Goal: Check status: Check status

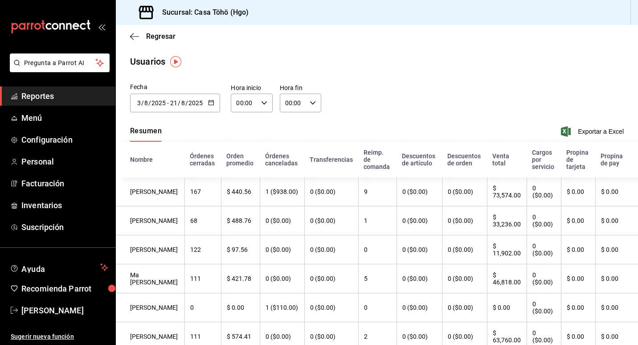
click at [39, 92] on span "Reportes" at bounding box center [64, 96] width 87 height 12
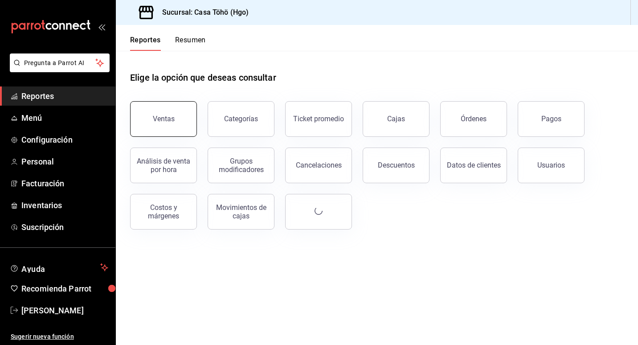
click at [168, 118] on div "Ventas" at bounding box center [164, 118] width 22 height 8
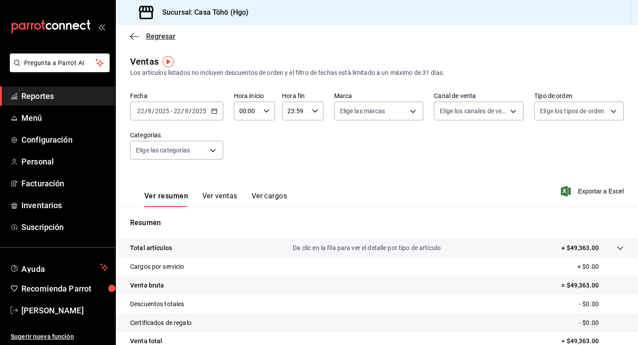
click at [156, 34] on span "Regresar" at bounding box center [160, 36] width 29 height 8
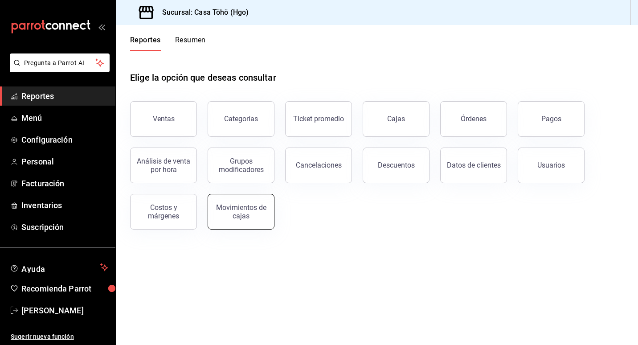
click at [240, 218] on div "Movimientos de cajas" at bounding box center [240, 211] width 55 height 17
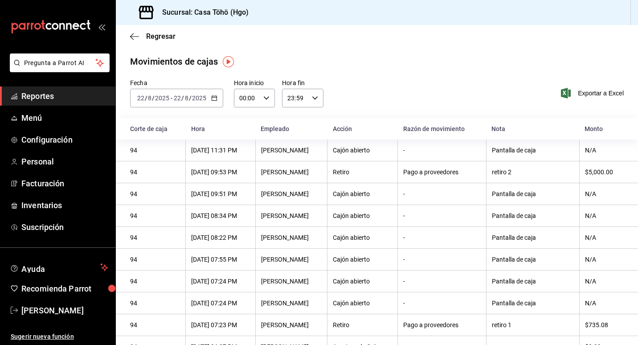
click at [213, 97] on icon "button" at bounding box center [214, 98] width 6 height 6
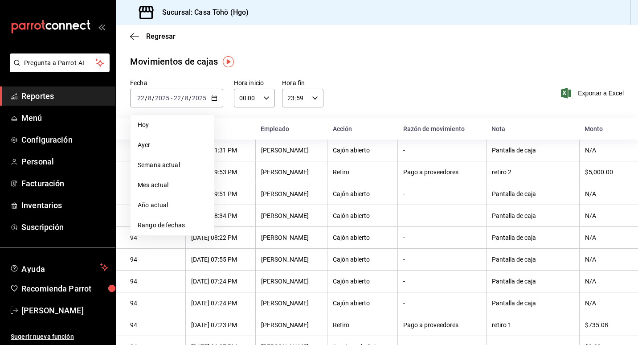
click at [363, 79] on div "Fecha [DATE] [DATE] - [DATE] [DATE] Hoy Ayer Semana actual Mes actual Año actua…" at bounding box center [377, 98] width 522 height 39
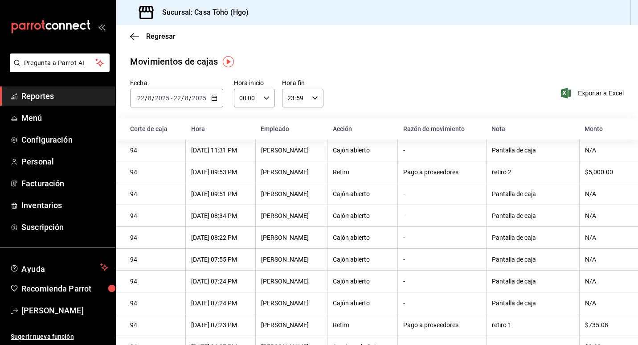
click at [36, 101] on span "Reportes" at bounding box center [64, 96] width 87 height 12
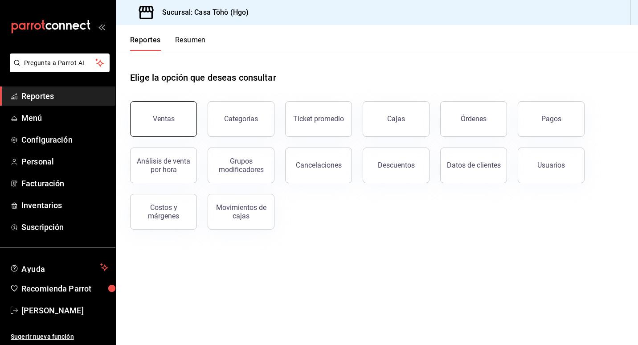
click at [181, 119] on button "Ventas" at bounding box center [163, 119] width 67 height 36
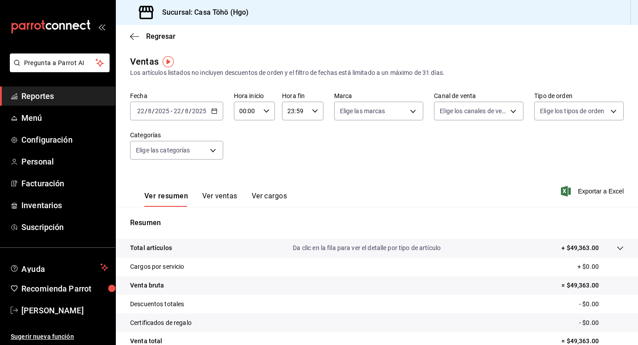
click at [212, 109] on icon "button" at bounding box center [214, 111] width 6 height 6
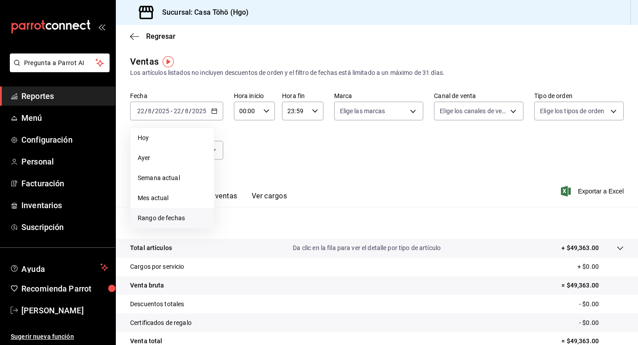
click at [174, 216] on span "Rango de fechas" at bounding box center [172, 217] width 69 height 9
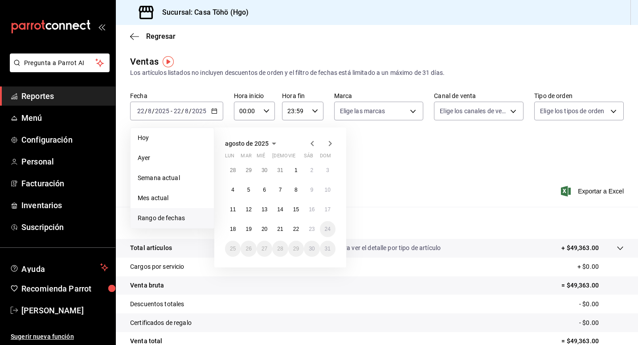
click at [309, 139] on icon "button" at bounding box center [312, 143] width 11 height 11
click at [226, 191] on button "7" at bounding box center [233, 190] width 16 height 16
click at [232, 191] on abbr "7" at bounding box center [232, 190] width 3 height 6
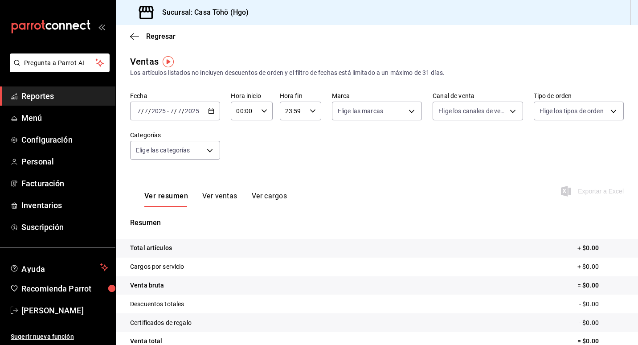
click at [211, 114] on \(Stroke\) "button" at bounding box center [210, 111] width 5 height 5
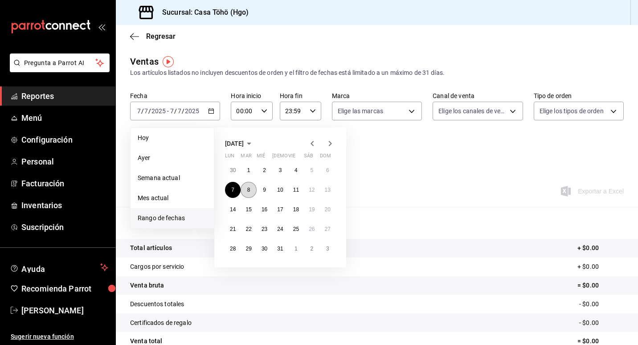
click at [251, 189] on button "8" at bounding box center [249, 190] width 16 height 16
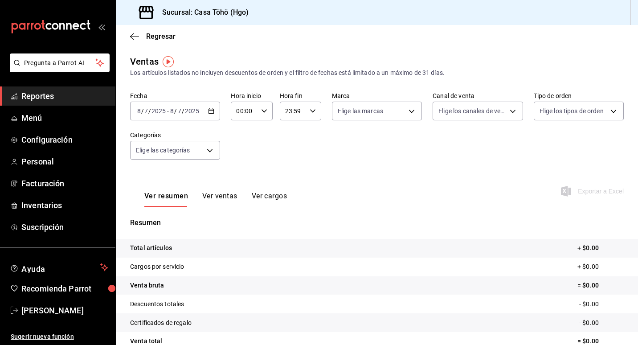
click at [212, 112] on icon "button" at bounding box center [211, 111] width 6 height 6
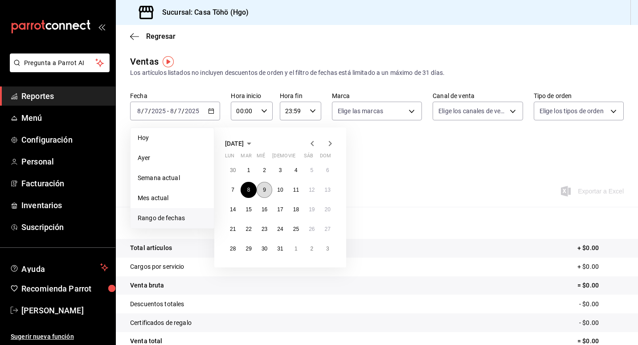
click at [265, 194] on button "9" at bounding box center [265, 190] width 16 height 16
click at [265, 189] on abbr "9" at bounding box center [264, 190] width 3 height 6
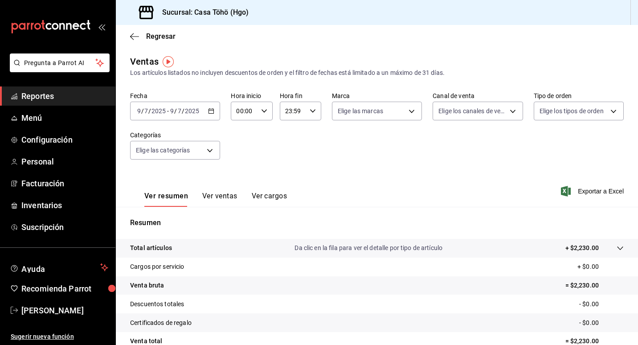
click at [212, 112] on \(Stroke\) "button" at bounding box center [210, 111] width 5 height 5
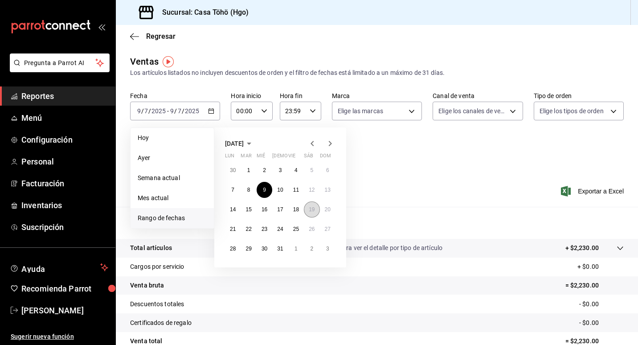
click at [312, 211] on abbr "19" at bounding box center [312, 209] width 6 height 6
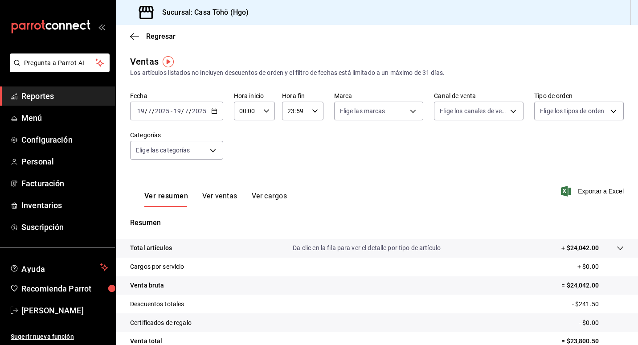
click at [214, 108] on icon "button" at bounding box center [214, 111] width 6 height 6
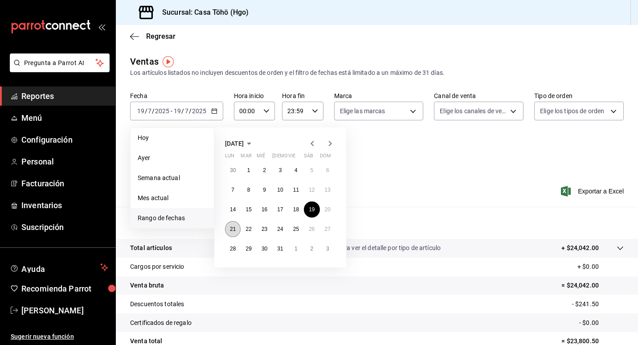
click at [233, 227] on abbr "21" at bounding box center [233, 229] width 6 height 6
click at [233, 229] on abbr "21" at bounding box center [233, 229] width 6 height 6
